Goal: Task Accomplishment & Management: Use online tool/utility

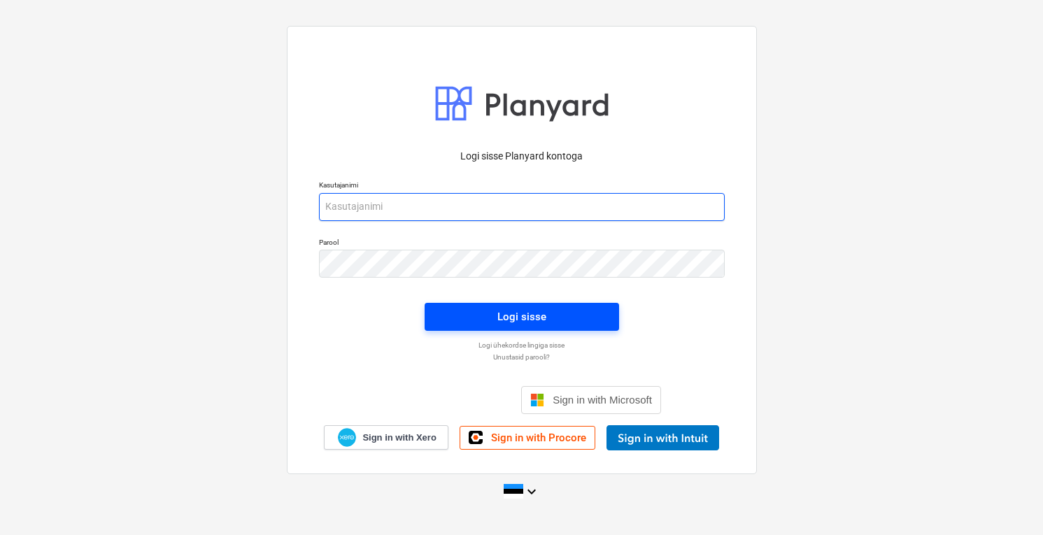
type input "[PERSON_NAME][EMAIL_ADDRESS][DOMAIN_NAME]"
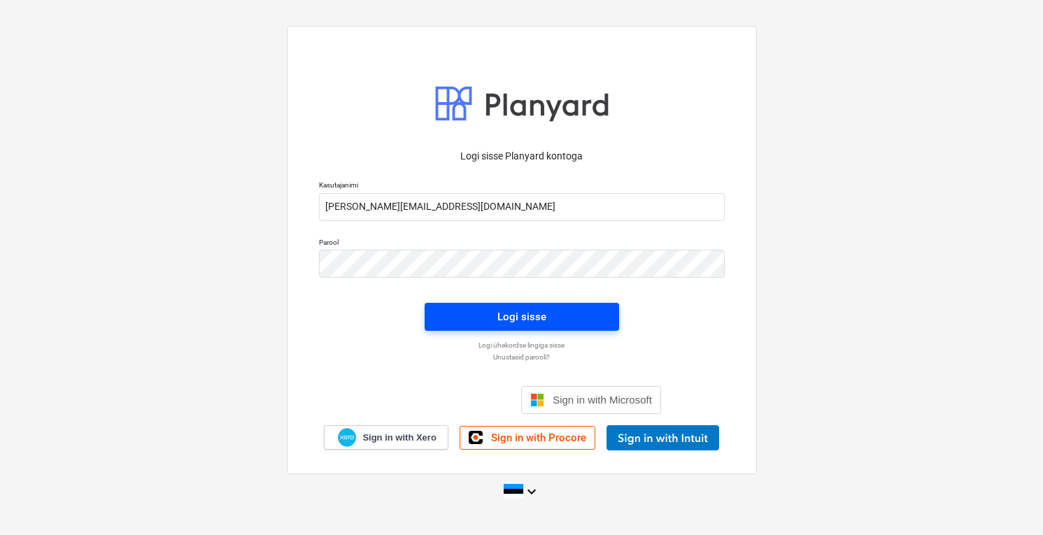
click at [498, 313] on div "Logi sisse" at bounding box center [521, 317] width 49 height 18
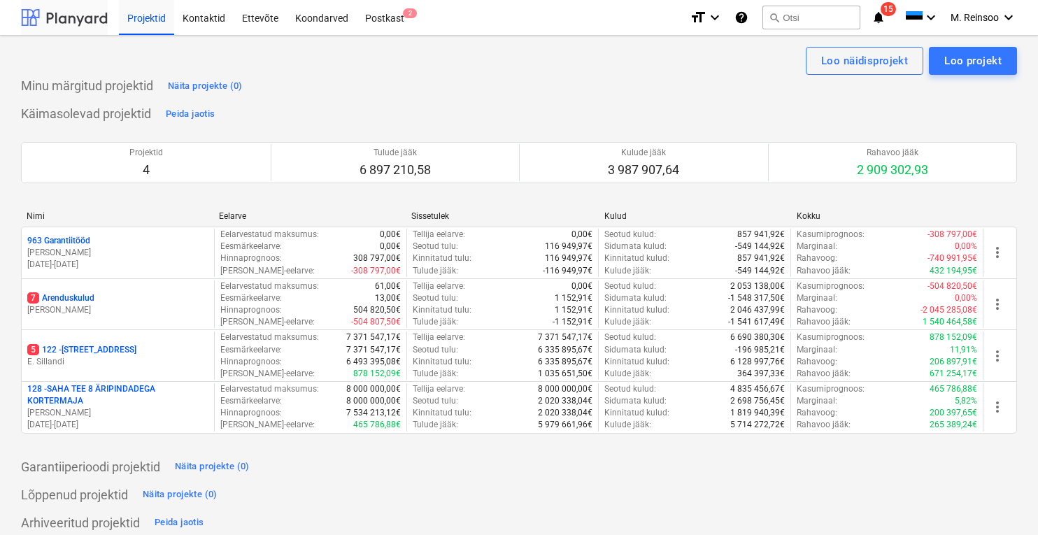
click at [73, 14] on div at bounding box center [64, 17] width 87 height 35
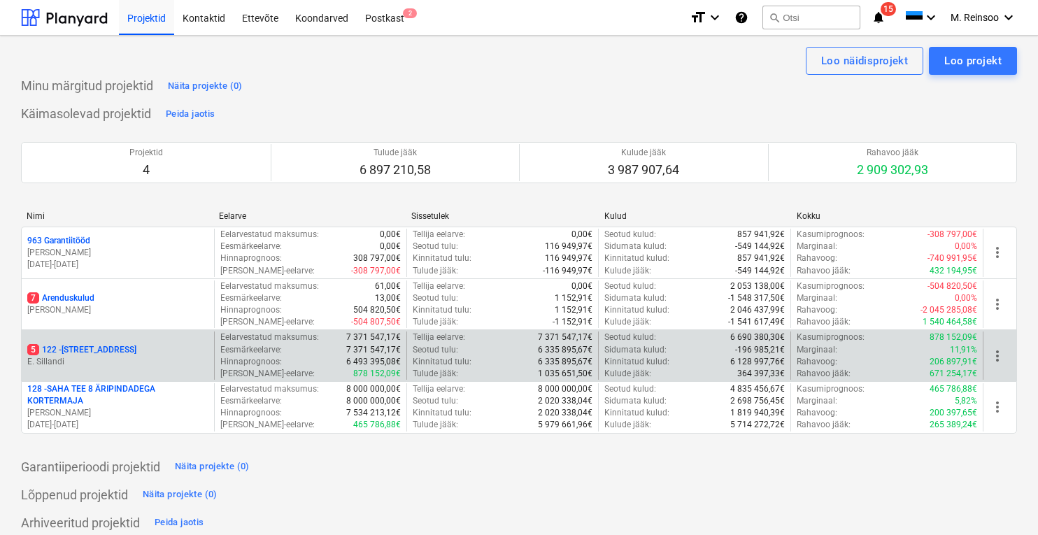
click at [88, 354] on p "5 122 - [STREET_ADDRESS]" at bounding box center [81, 350] width 109 height 12
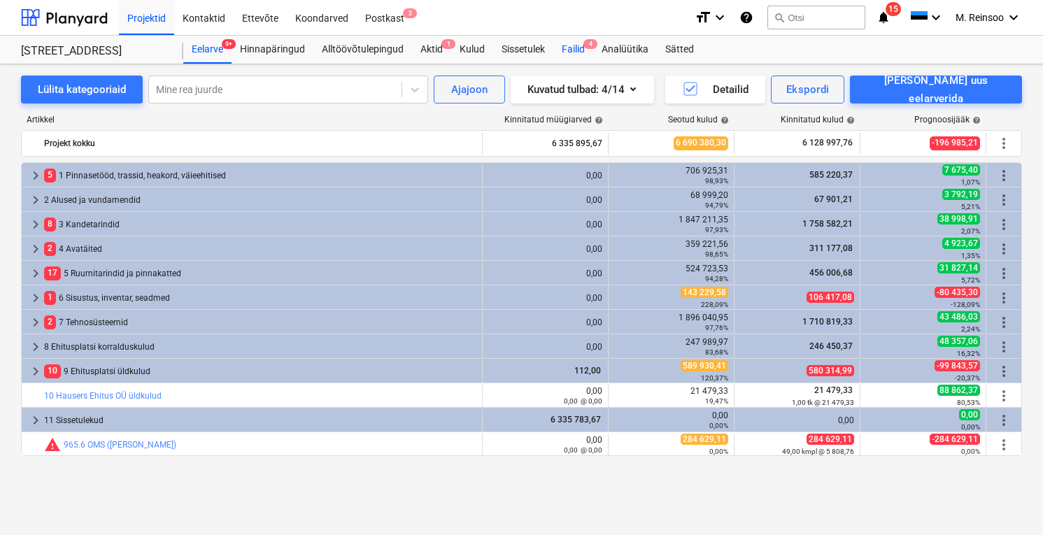
click at [580, 52] on div "Failid 4" at bounding box center [573, 50] width 40 height 28
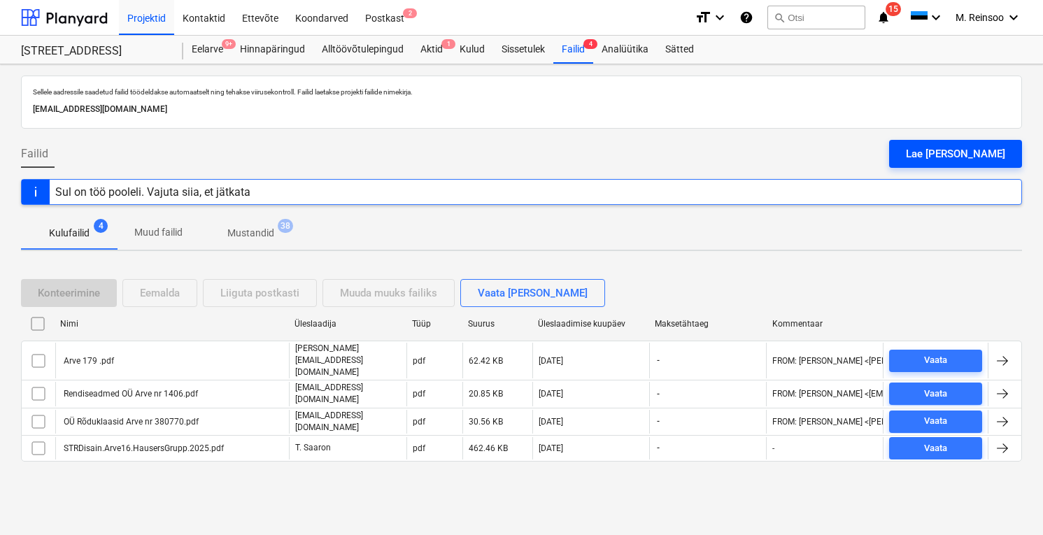
click at [971, 152] on div "Lae [PERSON_NAME]" at bounding box center [955, 154] width 99 height 18
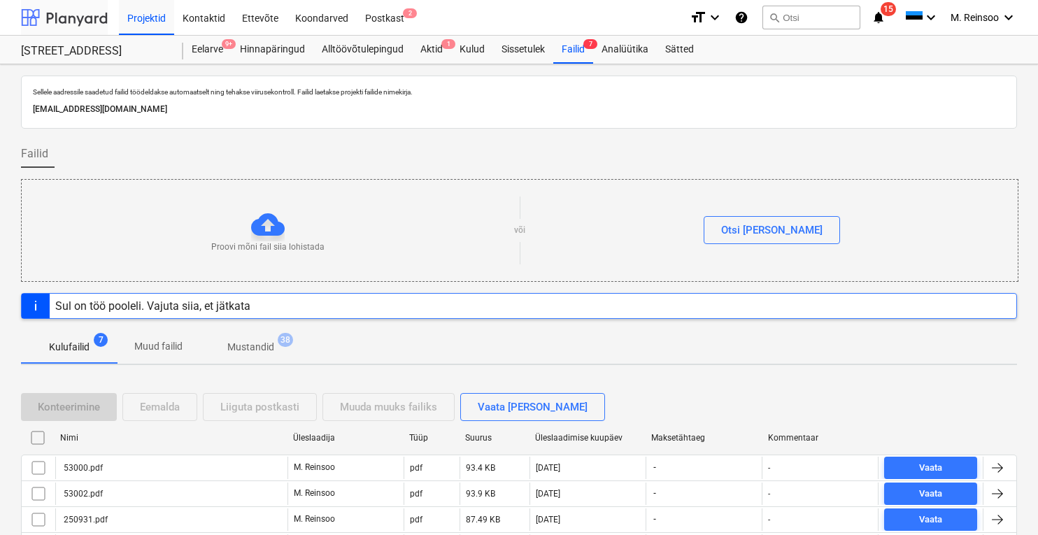
click at [91, 16] on div at bounding box center [64, 17] width 87 height 35
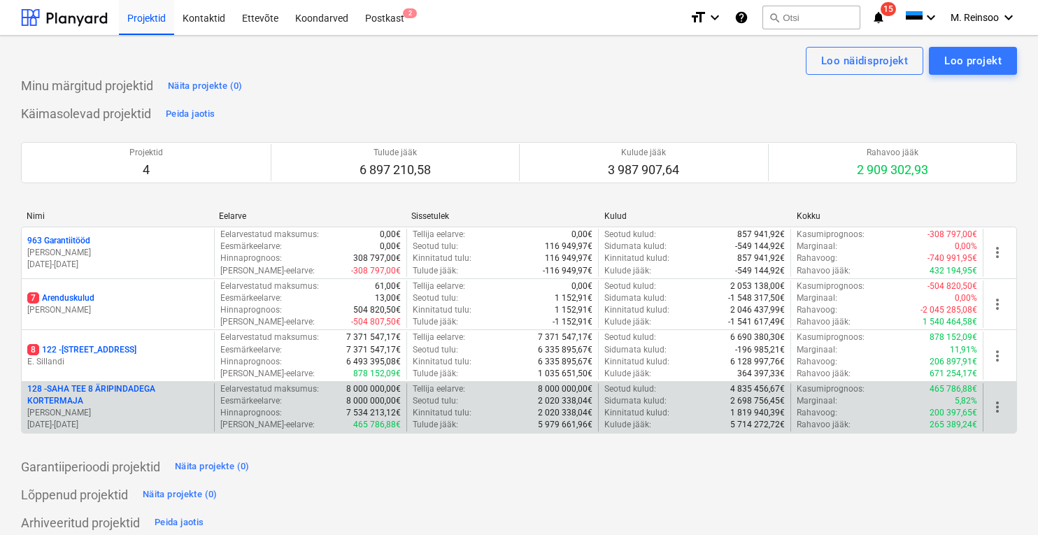
click at [89, 392] on p "128 - SAHA TEE 8 ÄRIPINDADEGA KORTERMAJA" at bounding box center [117, 395] width 181 height 24
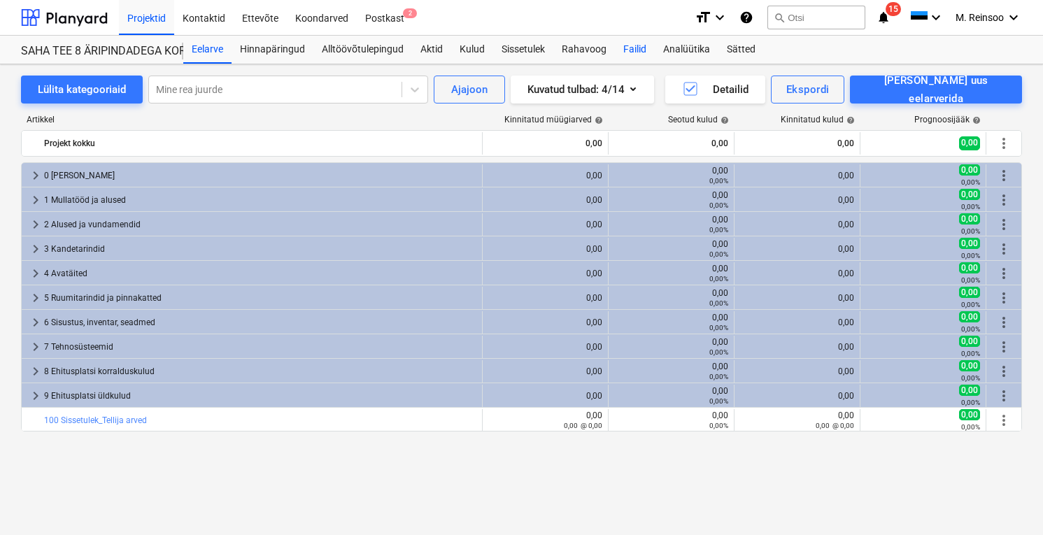
click at [638, 49] on div "Failid" at bounding box center [635, 50] width 40 height 28
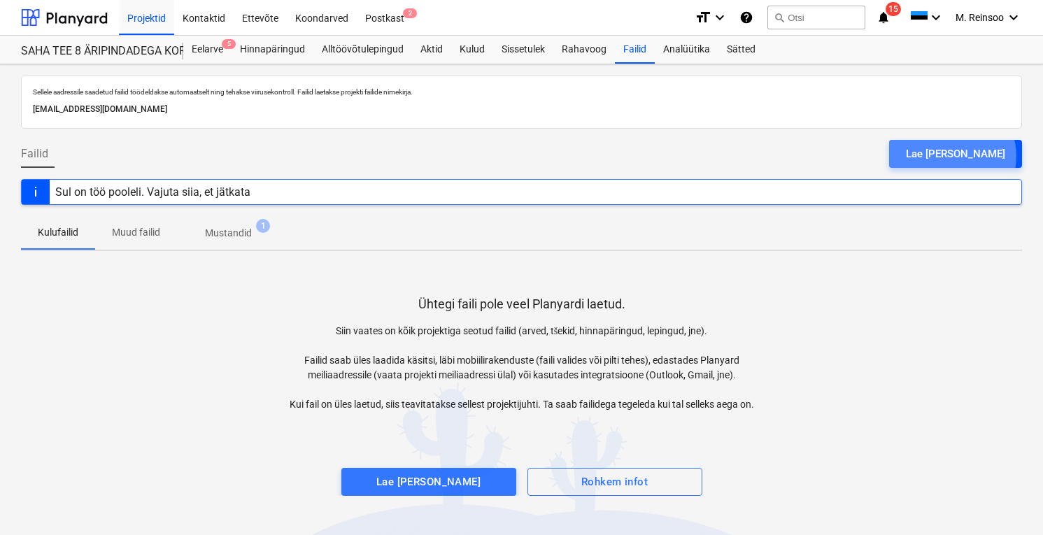
click at [988, 156] on div "Lae [PERSON_NAME]" at bounding box center [955, 154] width 99 height 18
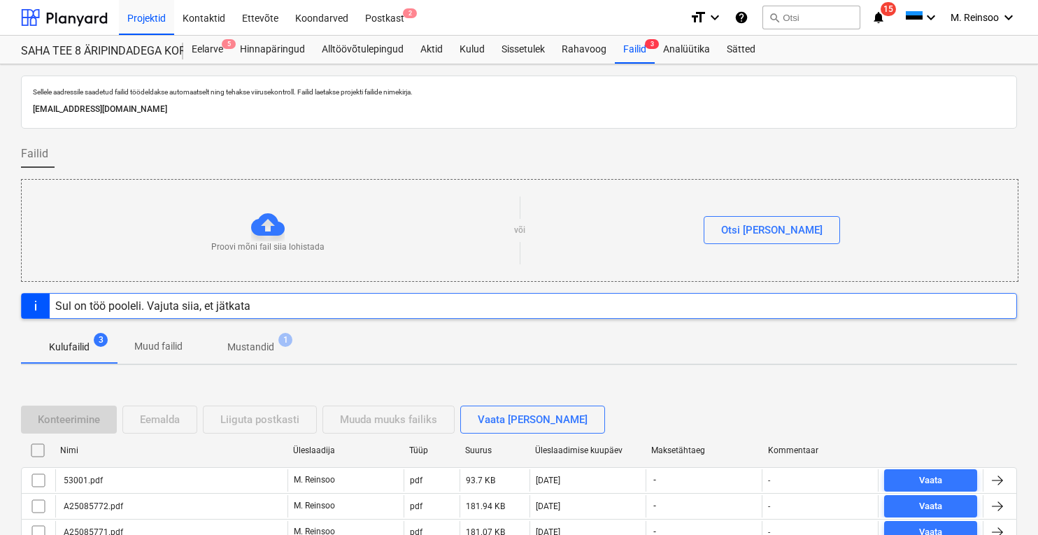
scroll to position [35, 0]
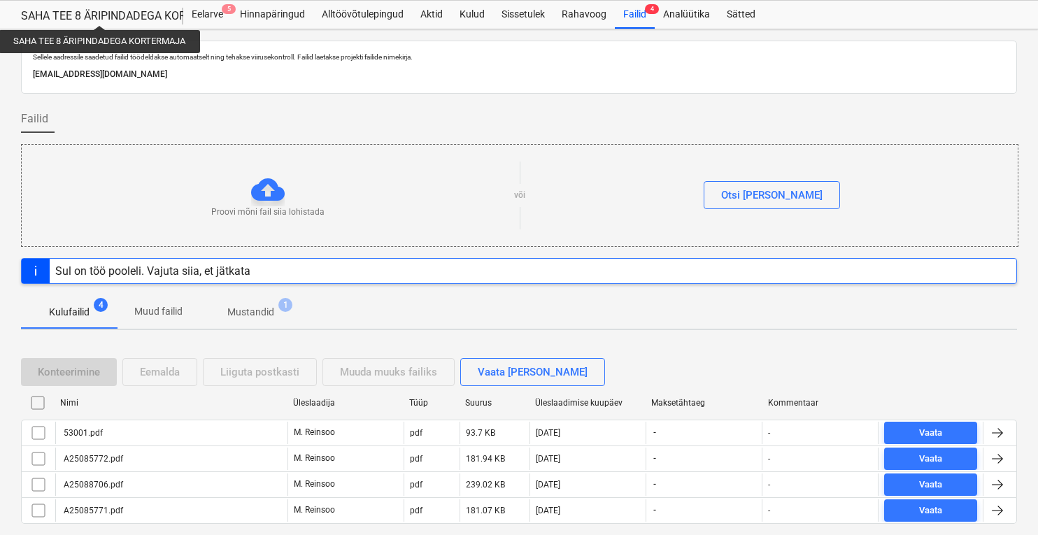
click at [92, 14] on div "SAHA TEE 8 ÄRIPINDADEGA KORTERMAJA" at bounding box center [93, 16] width 145 height 15
click at [56, 10] on div "SAHA TEE 8 ÄRIPINDADEGA KORTERMAJA" at bounding box center [93, 16] width 145 height 15
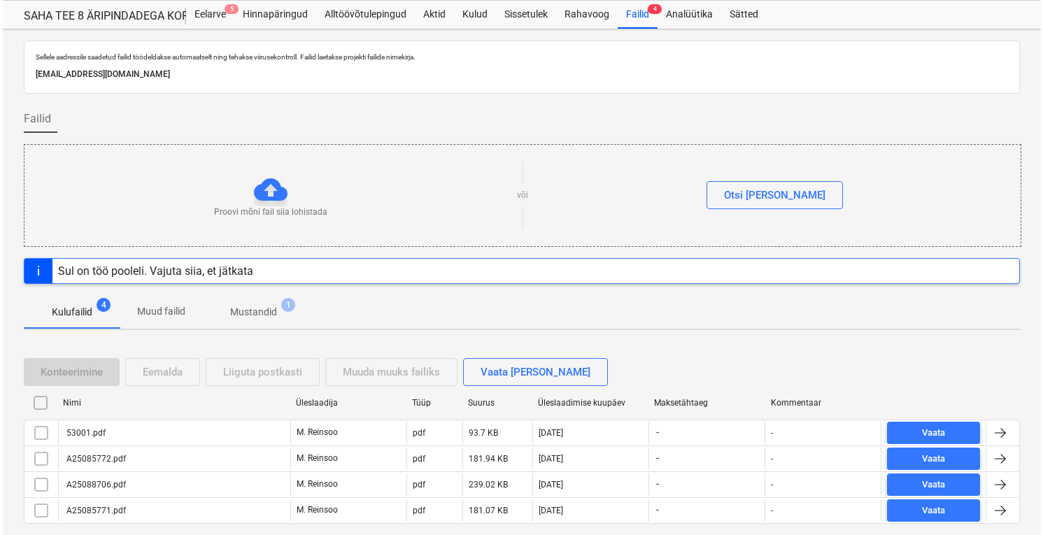
scroll to position [0, 0]
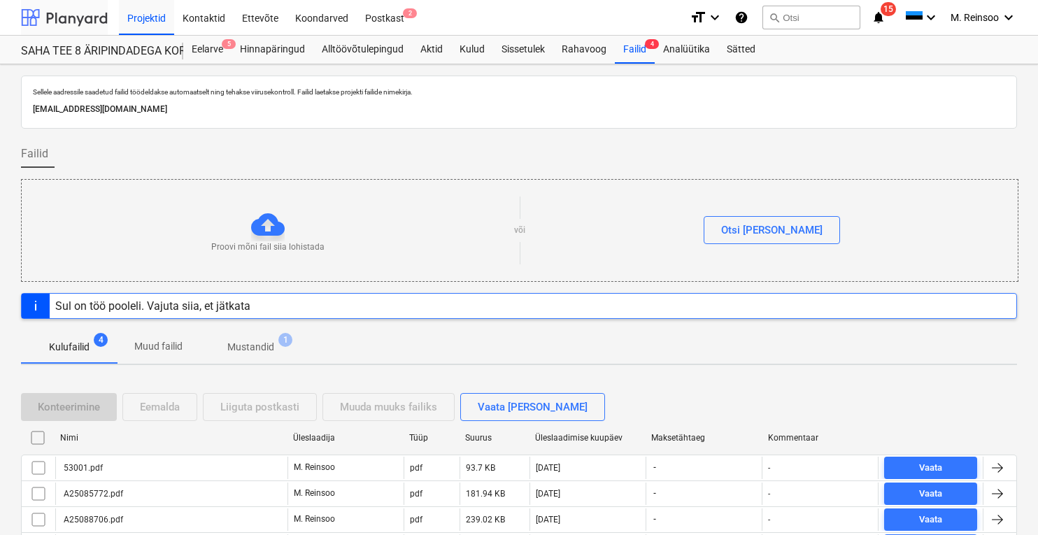
click at [76, 10] on div at bounding box center [64, 17] width 87 height 35
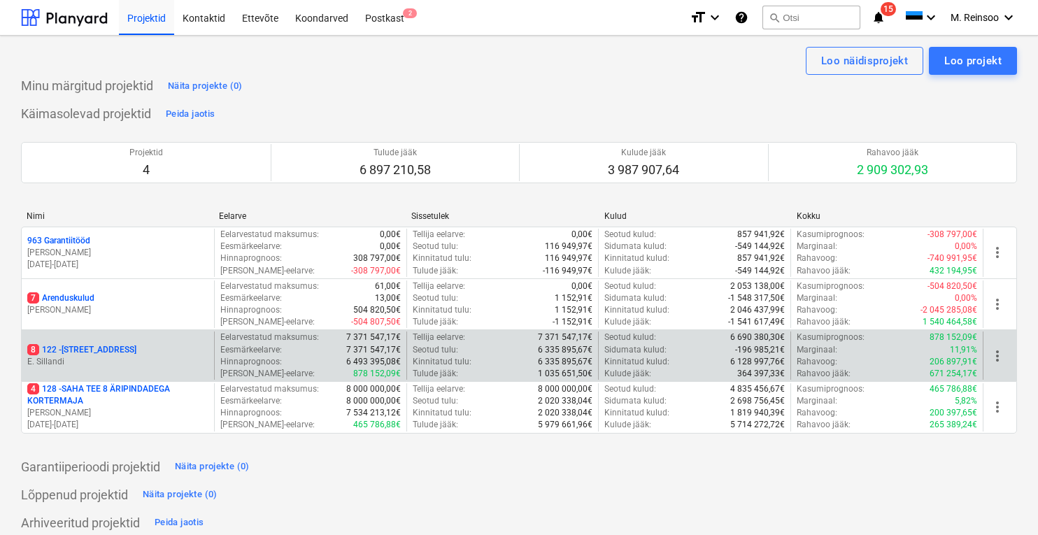
click at [113, 354] on p "8 122 - [STREET_ADDRESS]" at bounding box center [81, 350] width 109 height 12
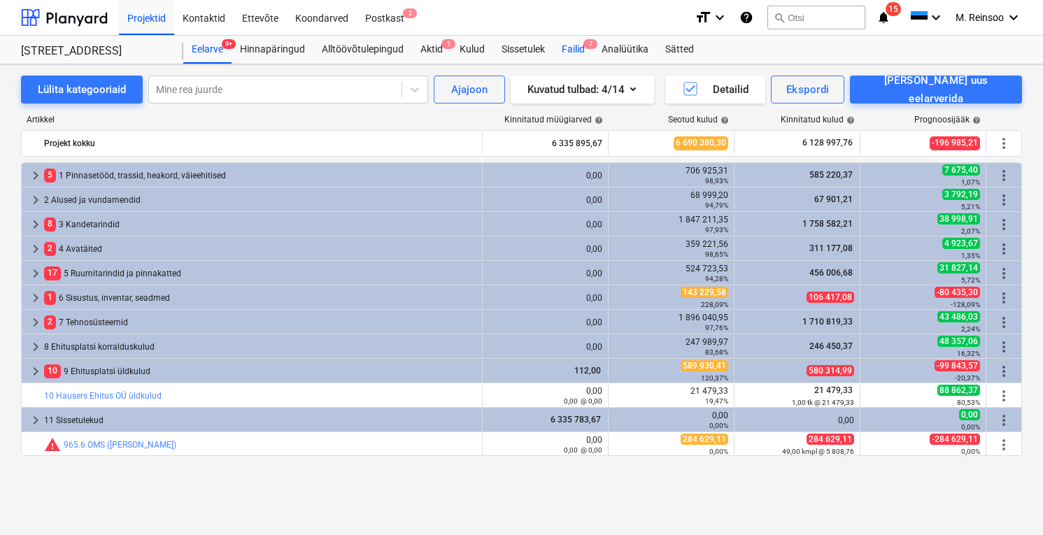
click at [577, 48] on div "Failid 7" at bounding box center [573, 50] width 40 height 28
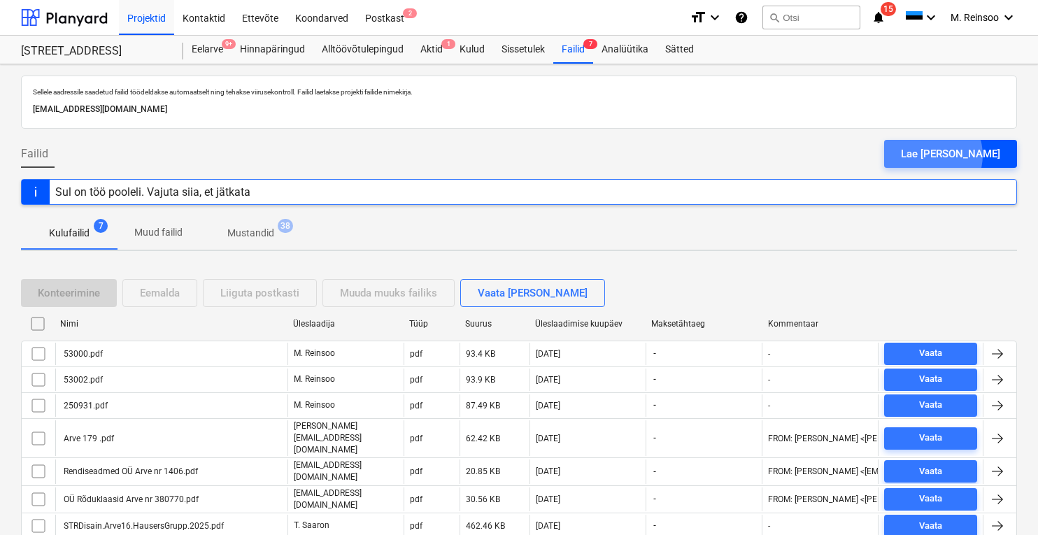
click at [962, 155] on div "Lae [PERSON_NAME]" at bounding box center [950, 154] width 99 height 18
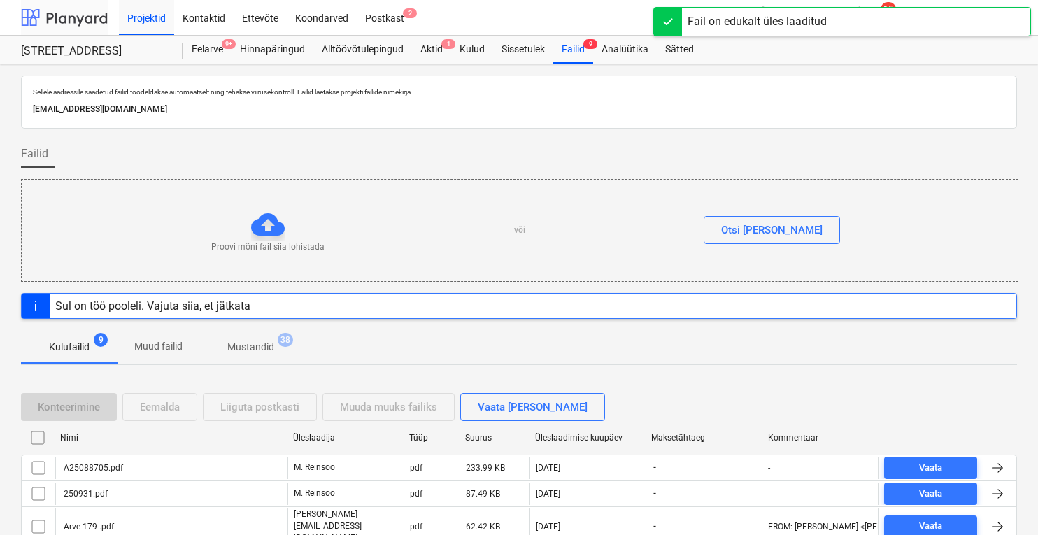
click at [65, 9] on div at bounding box center [64, 17] width 87 height 35
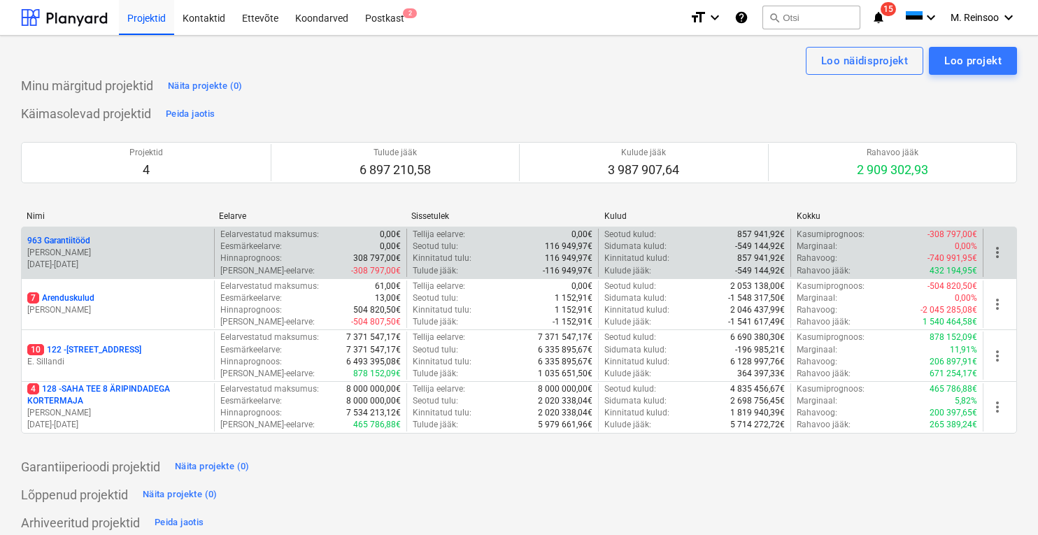
click at [85, 240] on p "963 Garantiitööd" at bounding box center [58, 241] width 63 height 12
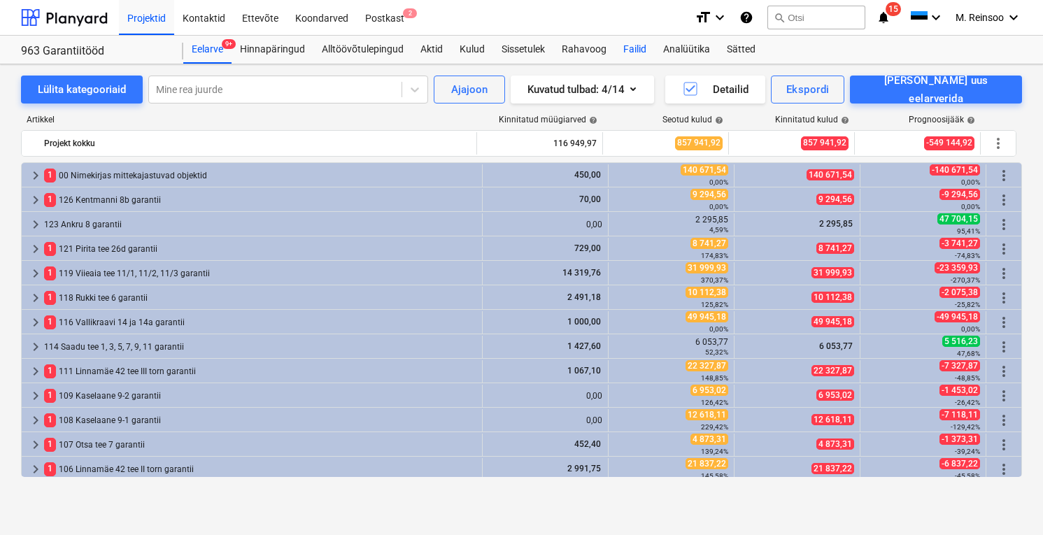
click at [631, 46] on div "Failid" at bounding box center [635, 50] width 40 height 28
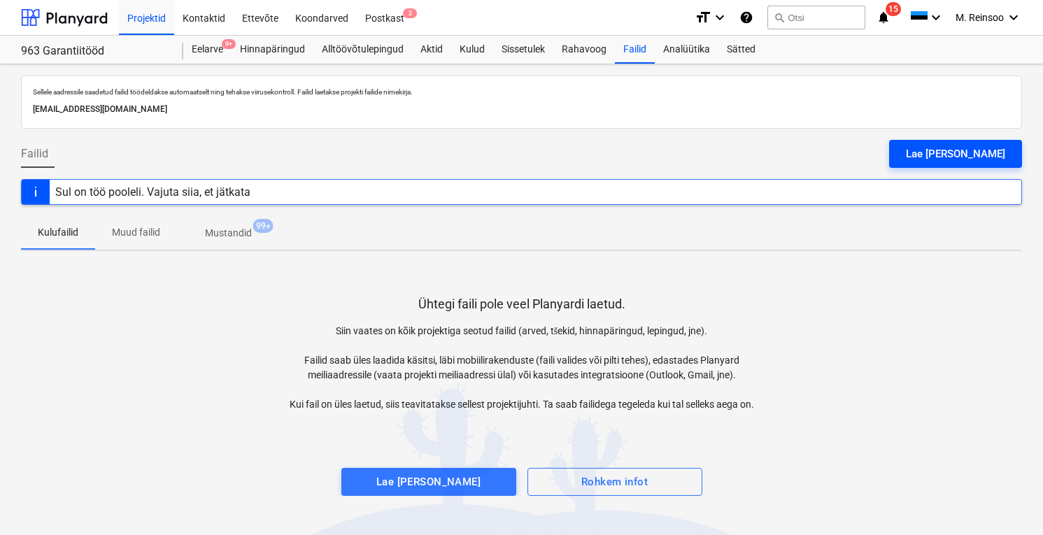
click at [988, 153] on div "Lae [PERSON_NAME]" at bounding box center [955, 154] width 99 height 18
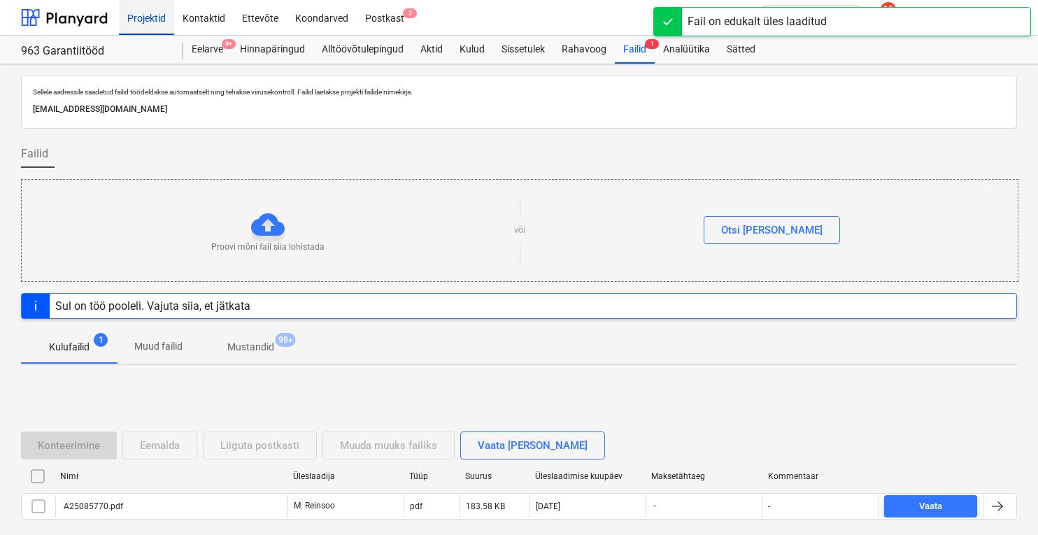
click at [153, 18] on div "Projektid" at bounding box center [146, 17] width 55 height 36
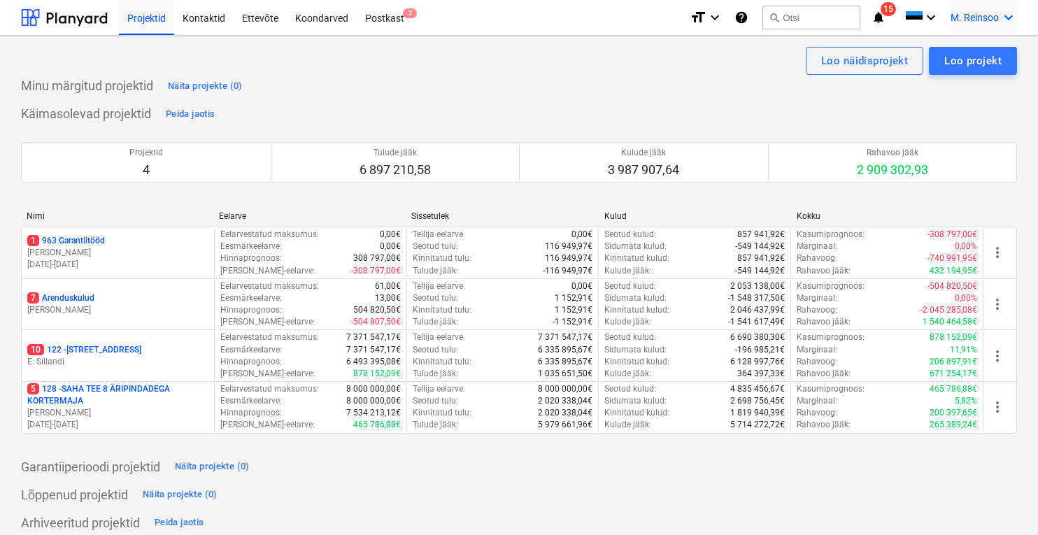
click at [1008, 16] on icon "keyboard_arrow_down" at bounding box center [1008, 17] width 17 height 17
click at [954, 78] on div "Logi välja" at bounding box center [975, 77] width 84 height 22
